Goal: Navigation & Orientation: Find specific page/section

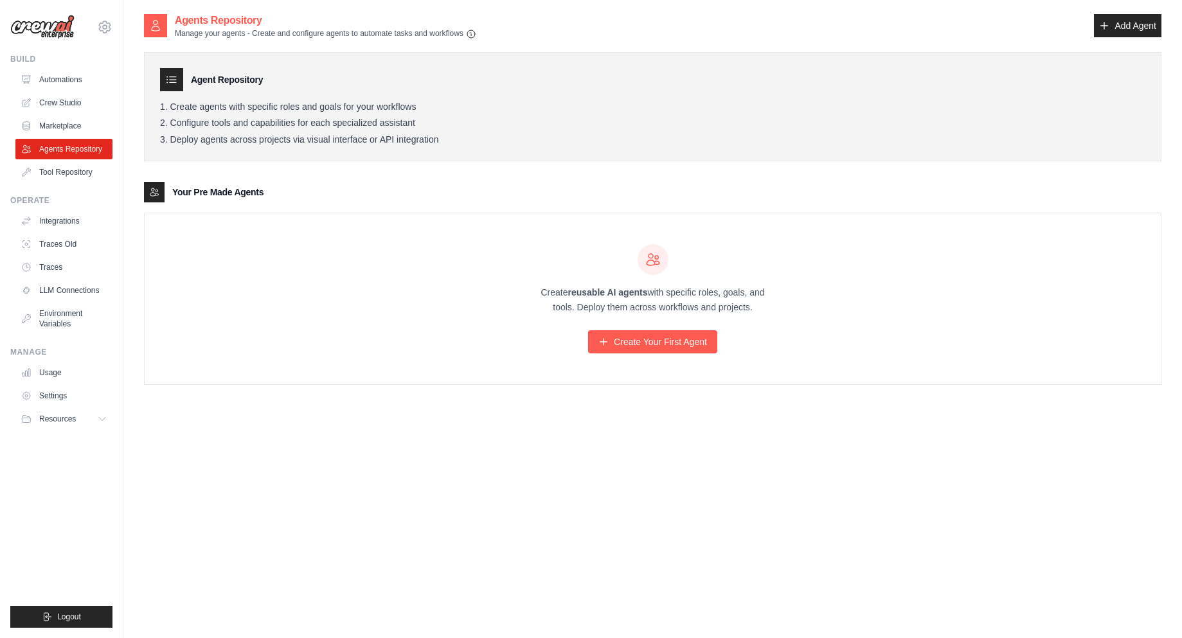
click at [470, 268] on div "Create reusable AI agents with specific roles, goals, and tools. Deploy them ac…" at bounding box center [653, 298] width 1016 height 171
click at [726, 192] on div "Your Pre Made Agents" at bounding box center [653, 192] width 1018 height 21
click at [680, 143] on li "Deploy agents across projects via visual interface or API integration" at bounding box center [652, 140] width 985 height 12
click at [602, 178] on div "Agent Repository Create agents with specific roles and goals for your workflows…" at bounding box center [653, 212] width 1018 height 346
click at [597, 186] on div "Your Pre Made Agents" at bounding box center [653, 192] width 1018 height 21
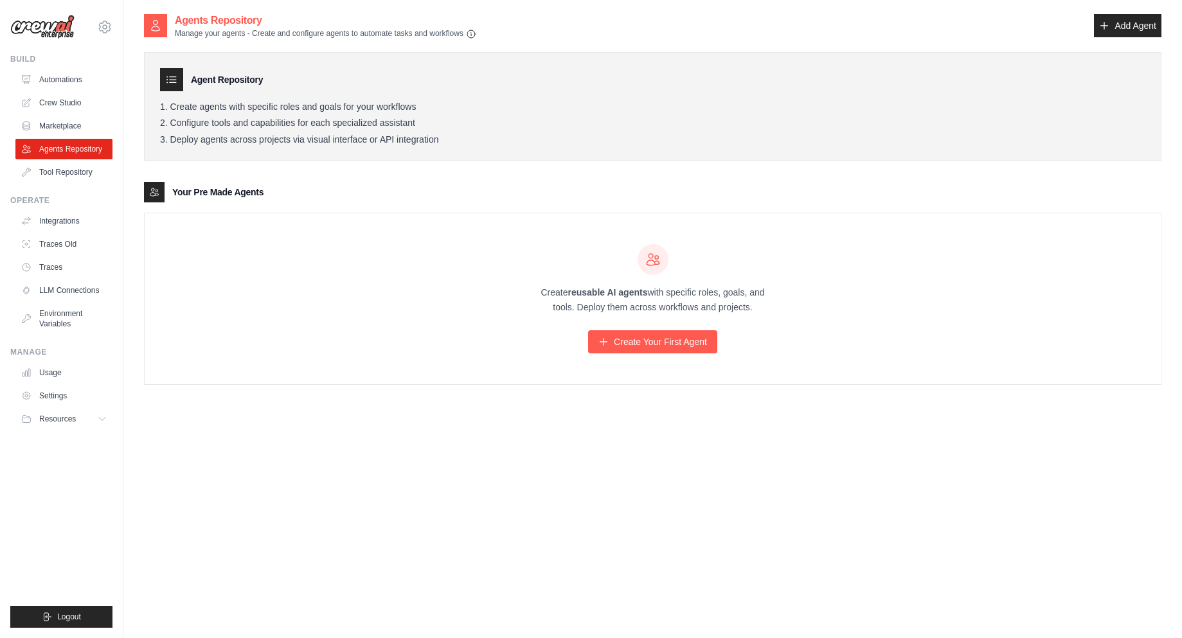
click at [597, 186] on div "Your Pre Made Agents" at bounding box center [653, 192] width 1018 height 21
click at [670, 345] on link "Create Your First Agent" at bounding box center [652, 341] width 129 height 23
